Goal: Check status: Check status

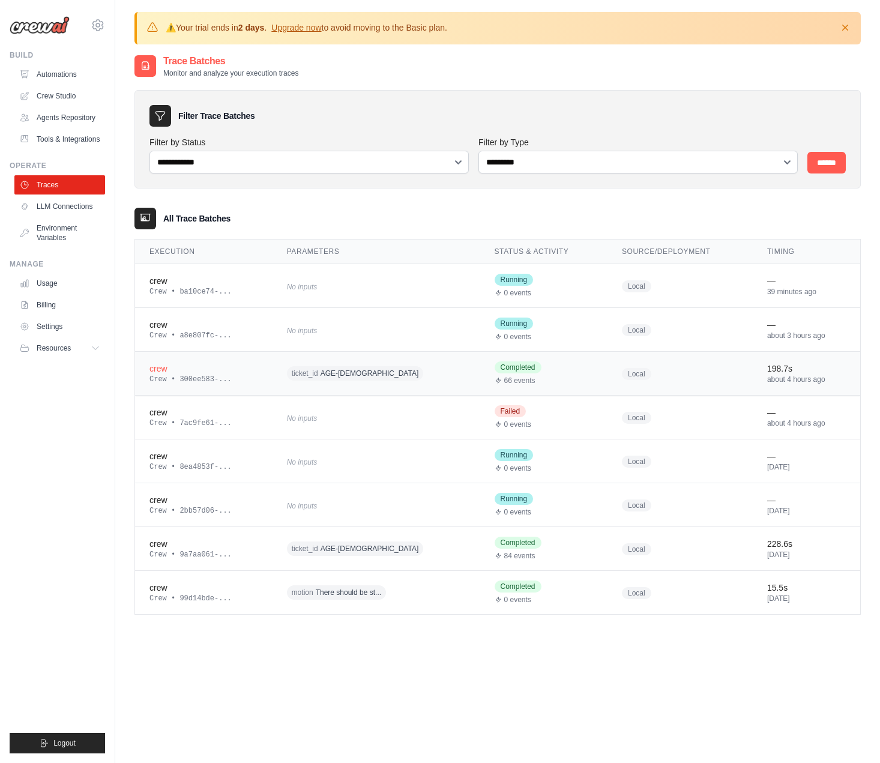
click at [254, 376] on div "Crew • 300ee583-..." at bounding box center [204, 380] width 109 height 10
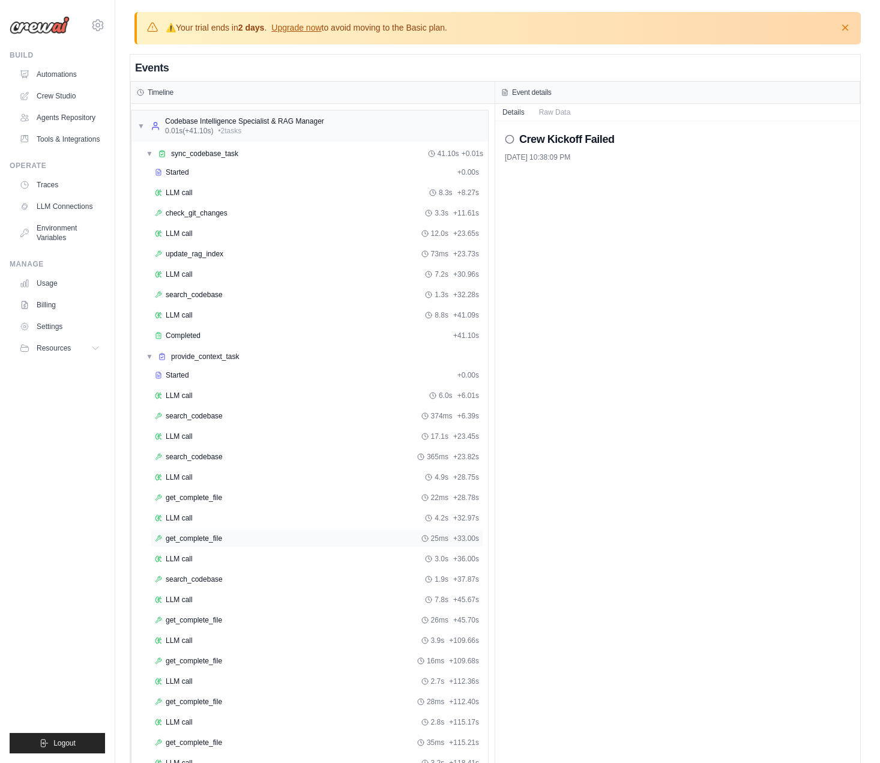
scroll to position [80, 0]
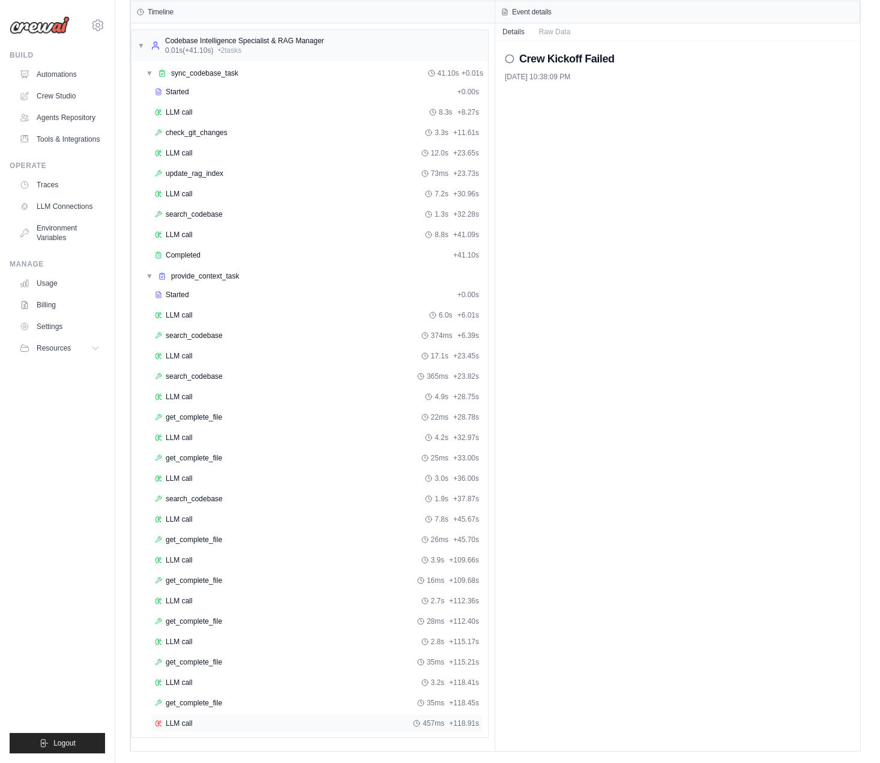
click at [238, 717] on div "LLM call 457ms + 118.91s" at bounding box center [317, 724] width 333 height 18
